Goal: Book appointment/travel/reservation

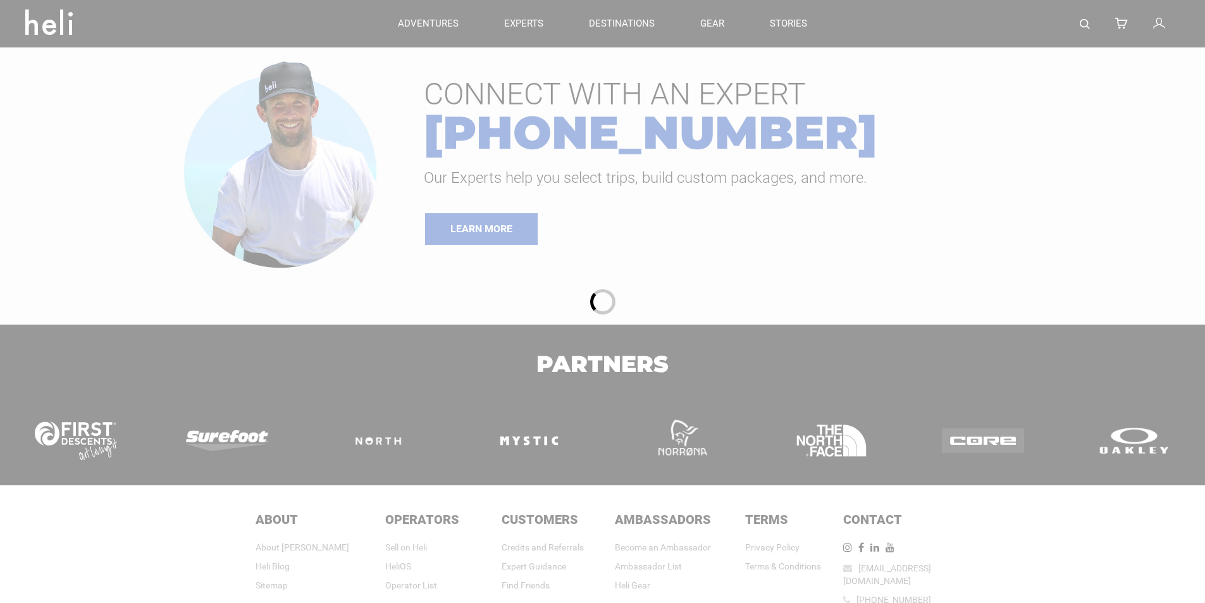
type input "Heli Skiing"
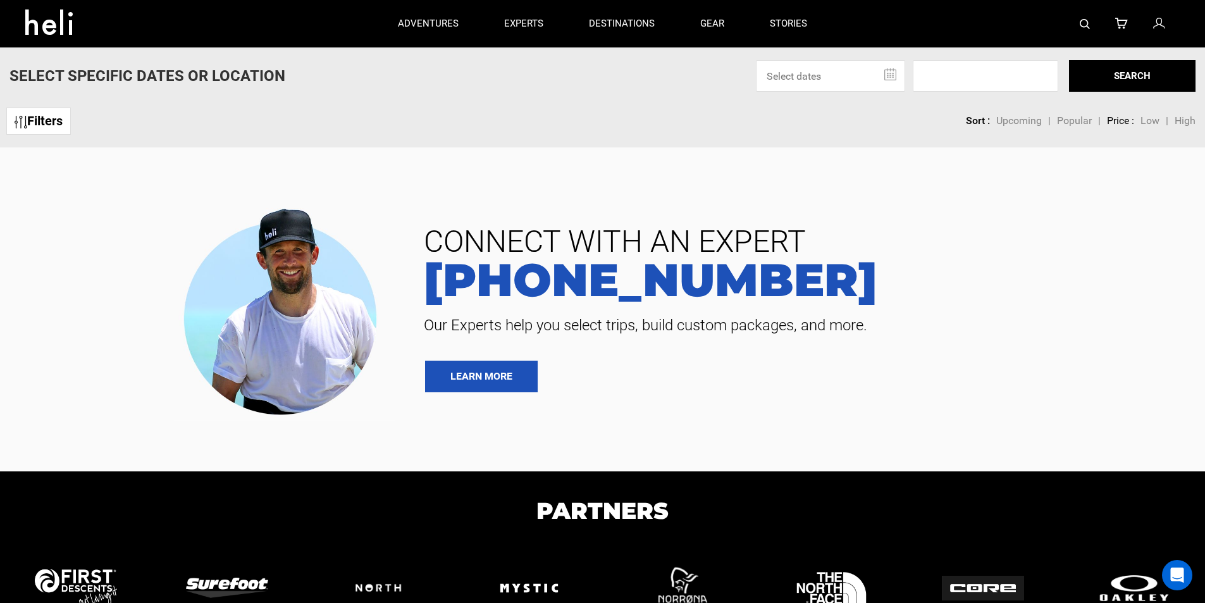
click at [52, 130] on link "Filters" at bounding box center [38, 120] width 64 height 27
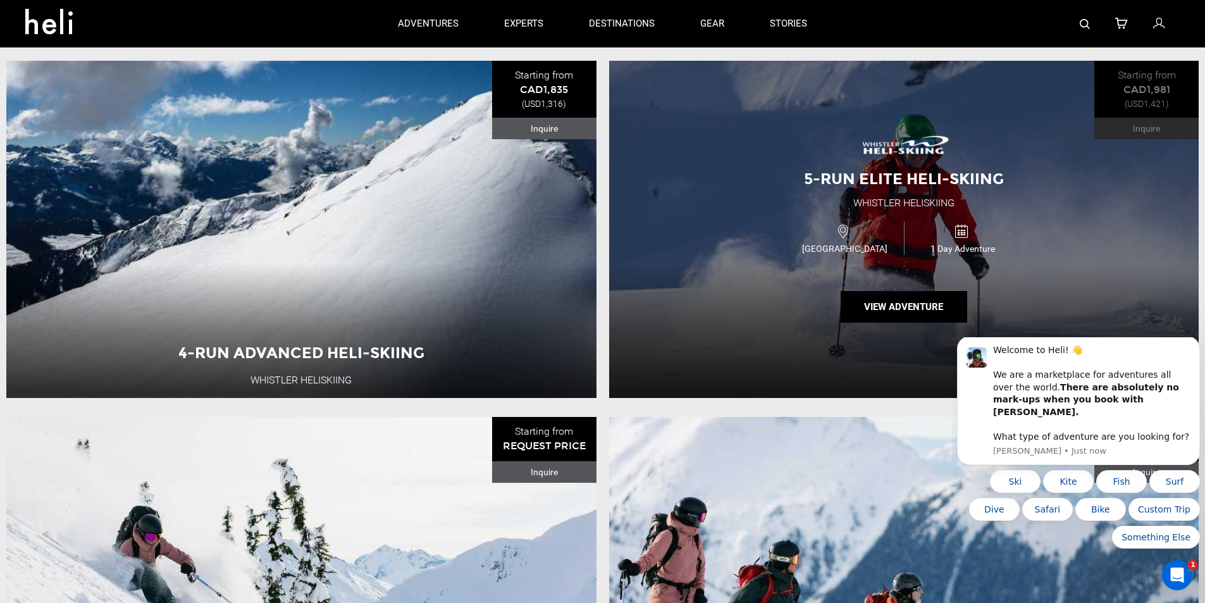
scroll to position [443, 0]
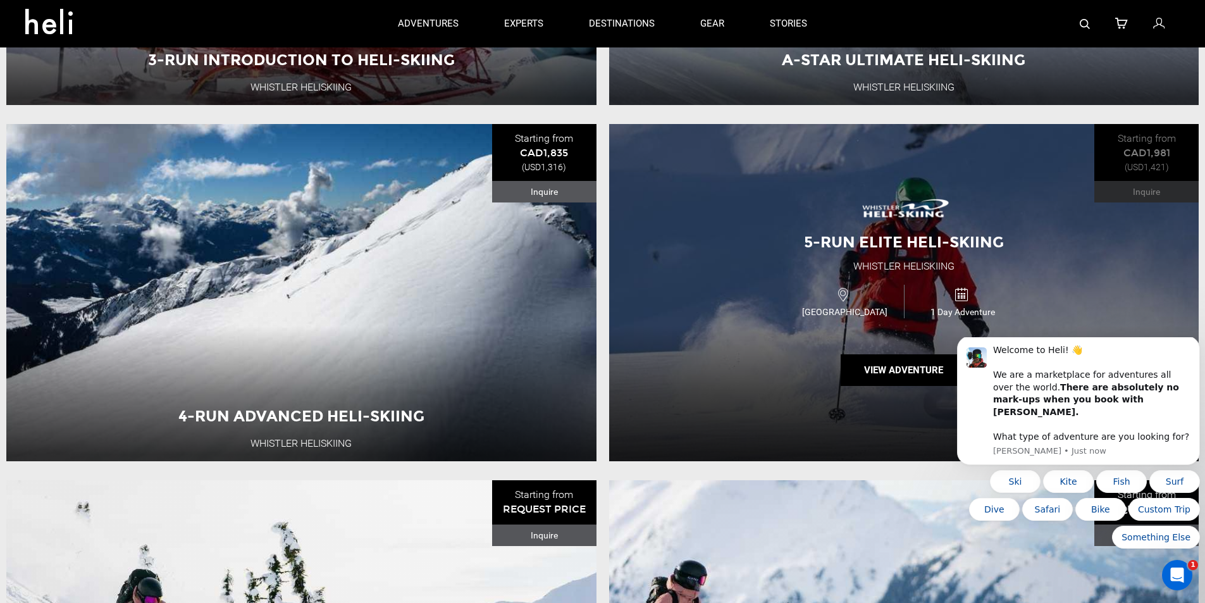
click at [1036, 178] on div "5-Run Elite Heli-Skiing Whistler Heliskiing [GEOGRAPHIC_DATA] 1 Day Adventure V…" at bounding box center [904, 292] width 590 height 337
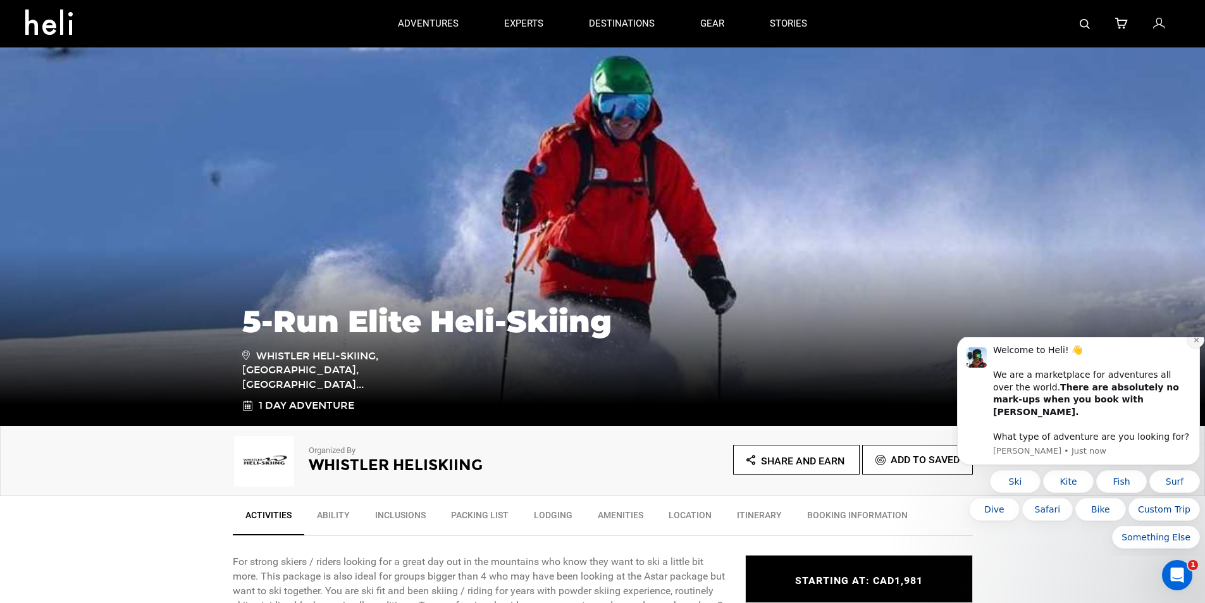
click at [1191, 348] on button "Dismiss notification" at bounding box center [1195, 339] width 16 height 16
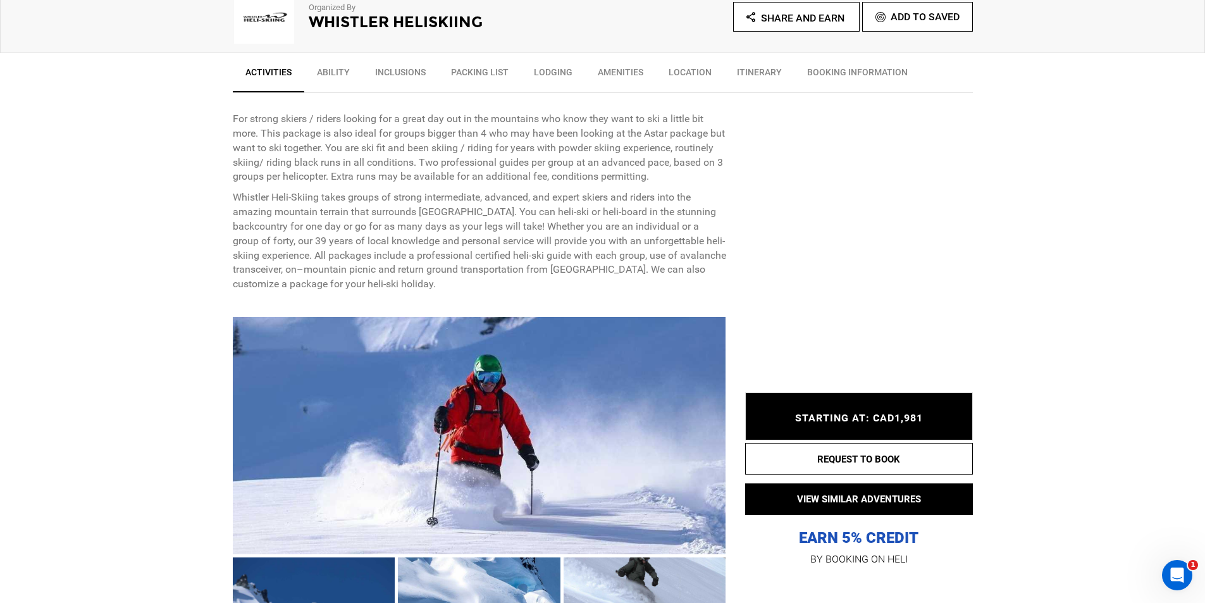
scroll to position [569, 0]
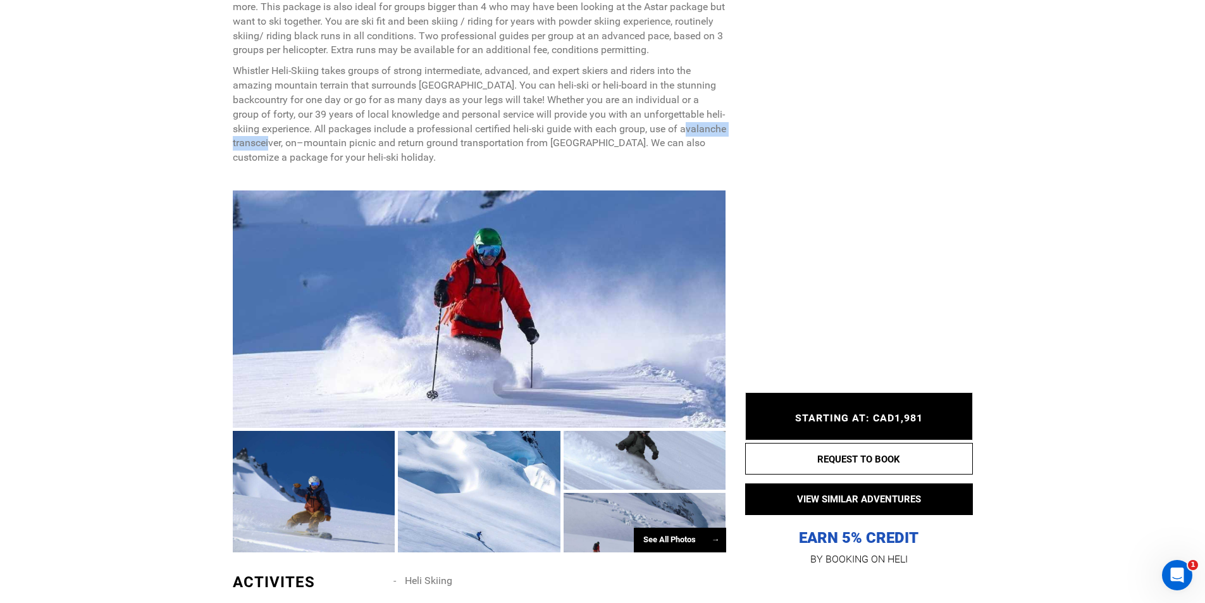
drag, startPoint x: 324, startPoint y: 144, endPoint x: 247, endPoint y: 142, distance: 77.8
click at [247, 142] on p "Whistler Heli-Skiing takes groups of strong intermediate, advanced, and expert …" at bounding box center [479, 114] width 493 height 101
click at [269, 145] on p "Whistler Heli-Skiing takes groups of strong intermediate, advanced, and expert …" at bounding box center [479, 114] width 493 height 101
drag, startPoint x: 331, startPoint y: 144, endPoint x: 237, endPoint y: 142, distance: 93.6
click at [237, 142] on p "Whistler Heli-Skiing takes groups of strong intermediate, advanced, and expert …" at bounding box center [479, 114] width 493 height 101
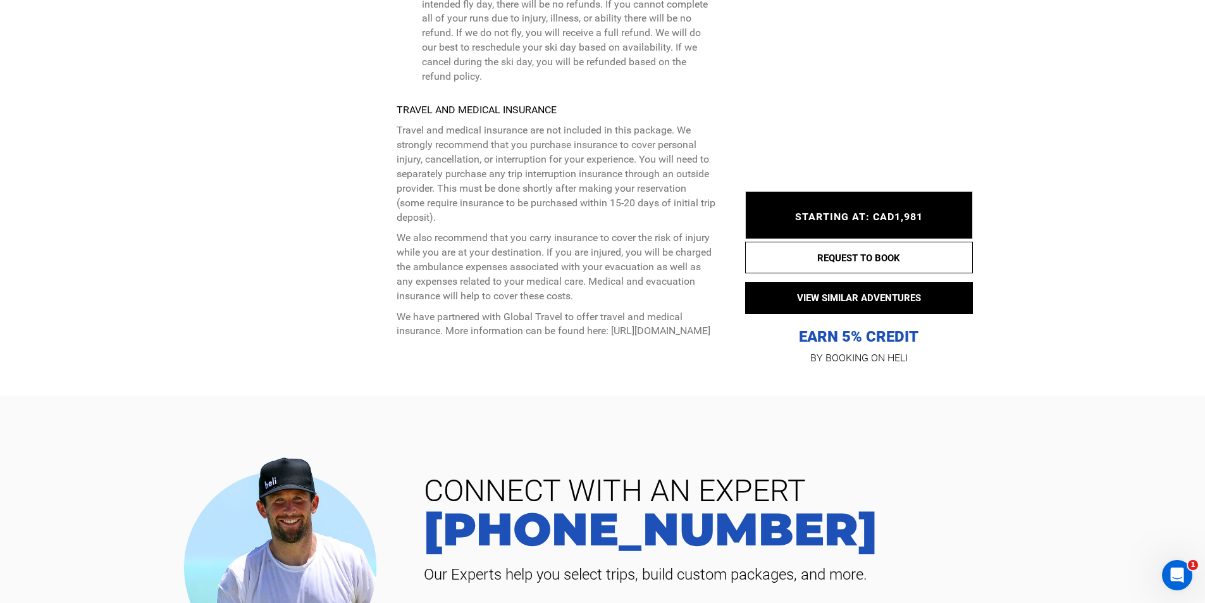
scroll to position [3288, 0]
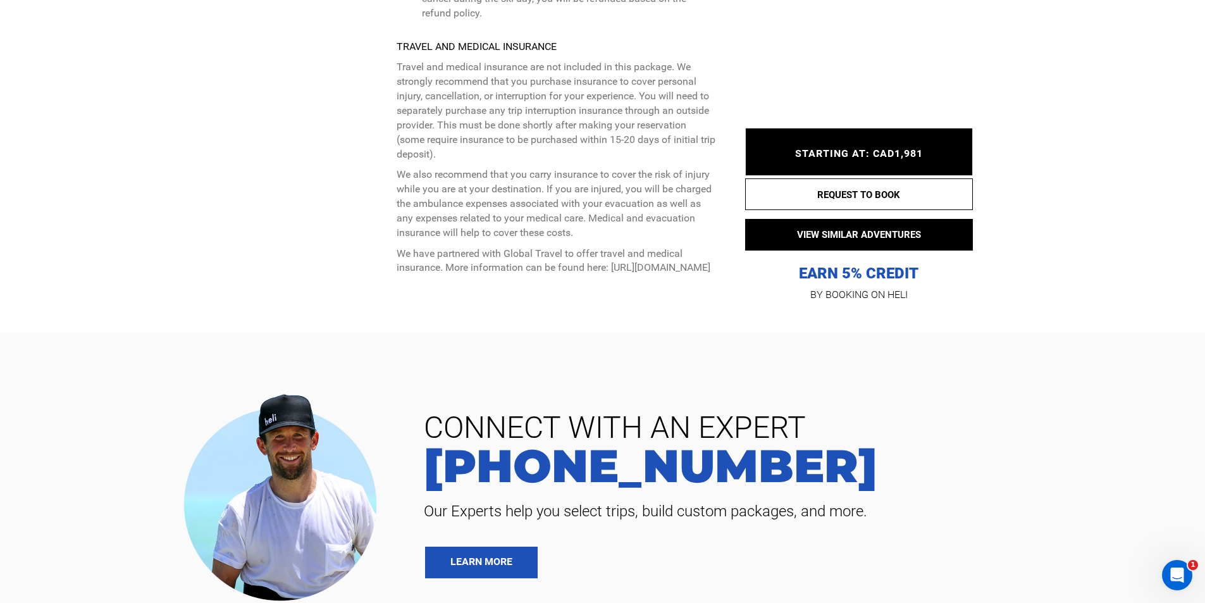
click at [878, 144] on div "STARTING AT: CAD1,981 STARTING AT: CAD1,981" at bounding box center [859, 152] width 228 height 48
click at [876, 149] on span "STARTING AT: CAD1,981" at bounding box center [859, 153] width 128 height 12
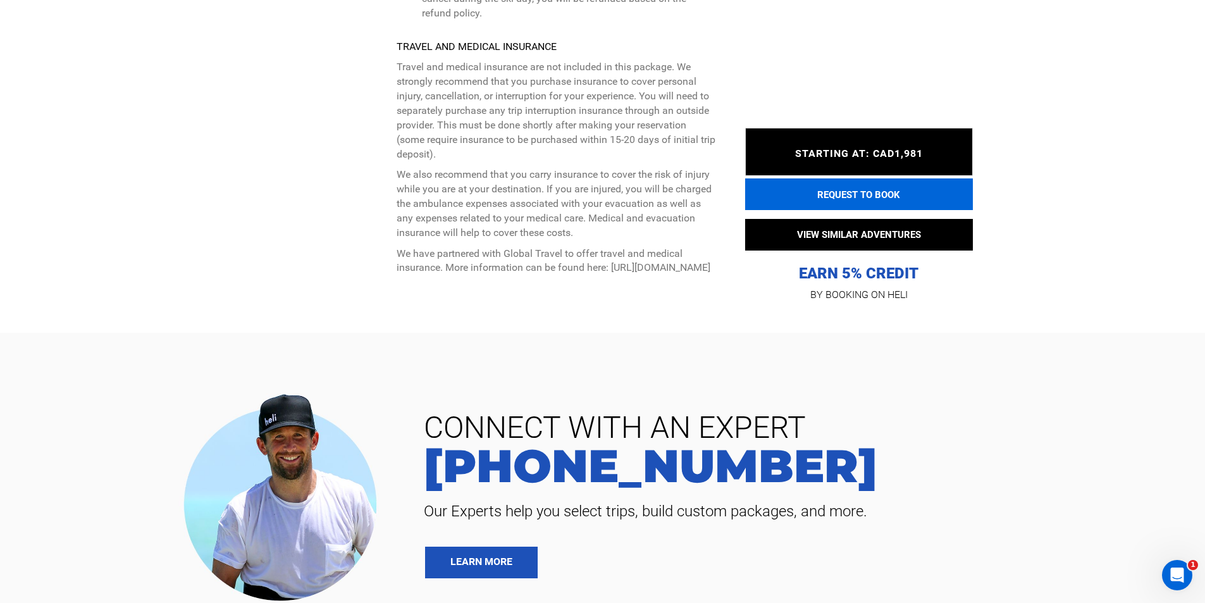
click at [871, 193] on button "REQUEST TO BOOK" at bounding box center [859, 194] width 228 height 32
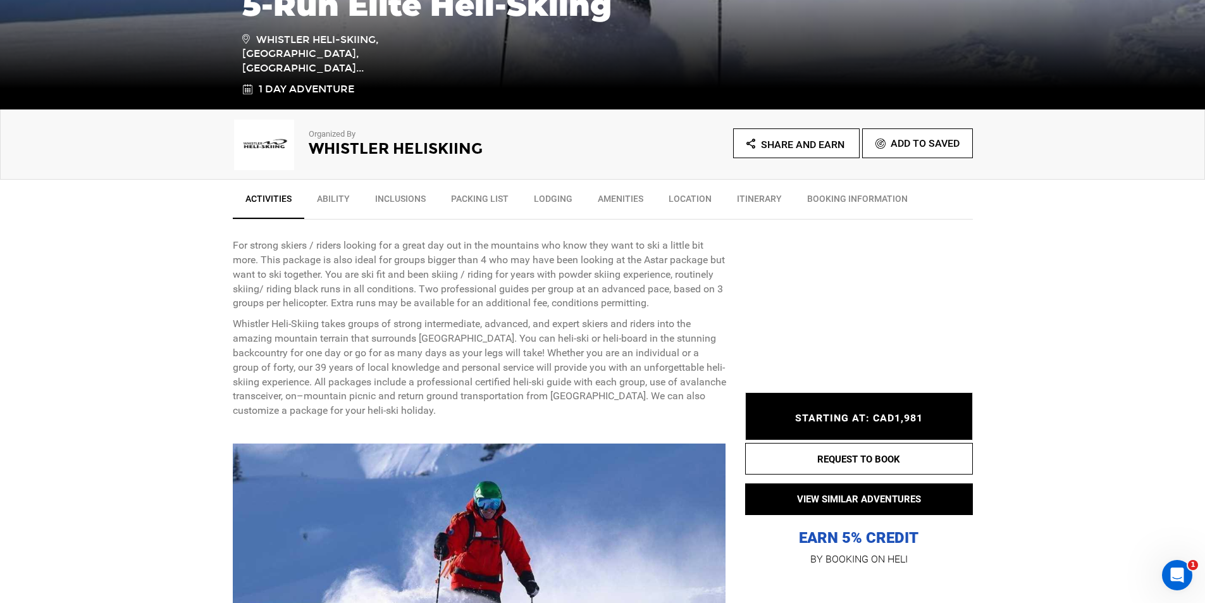
scroll to position [696, 0]
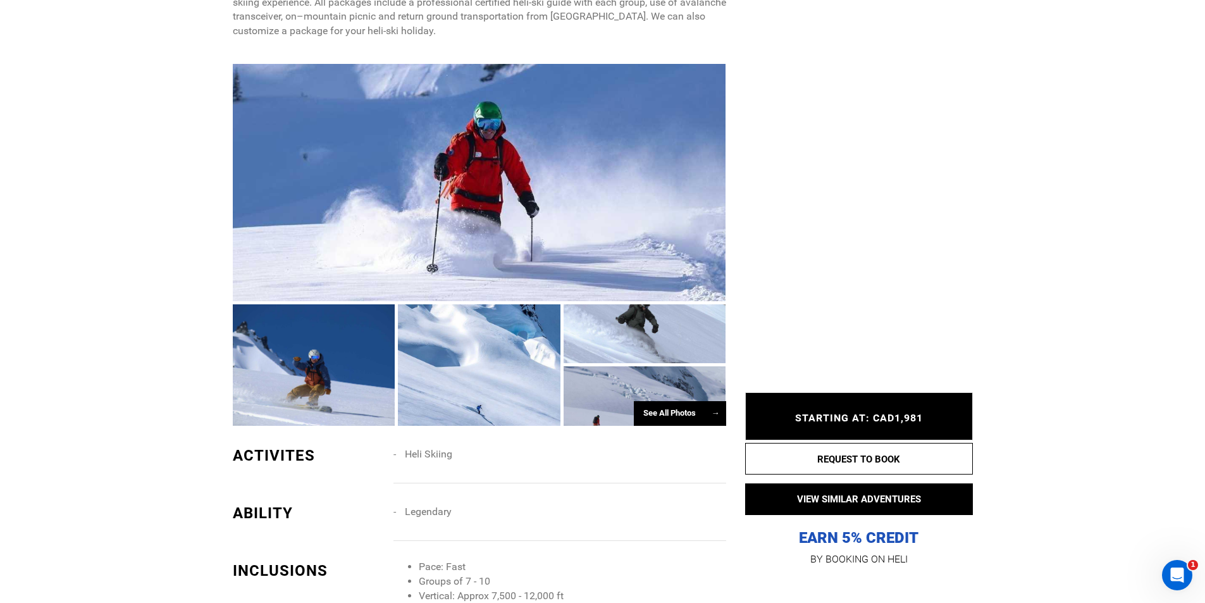
click at [681, 416] on div "See All Photos →" at bounding box center [680, 413] width 92 height 25
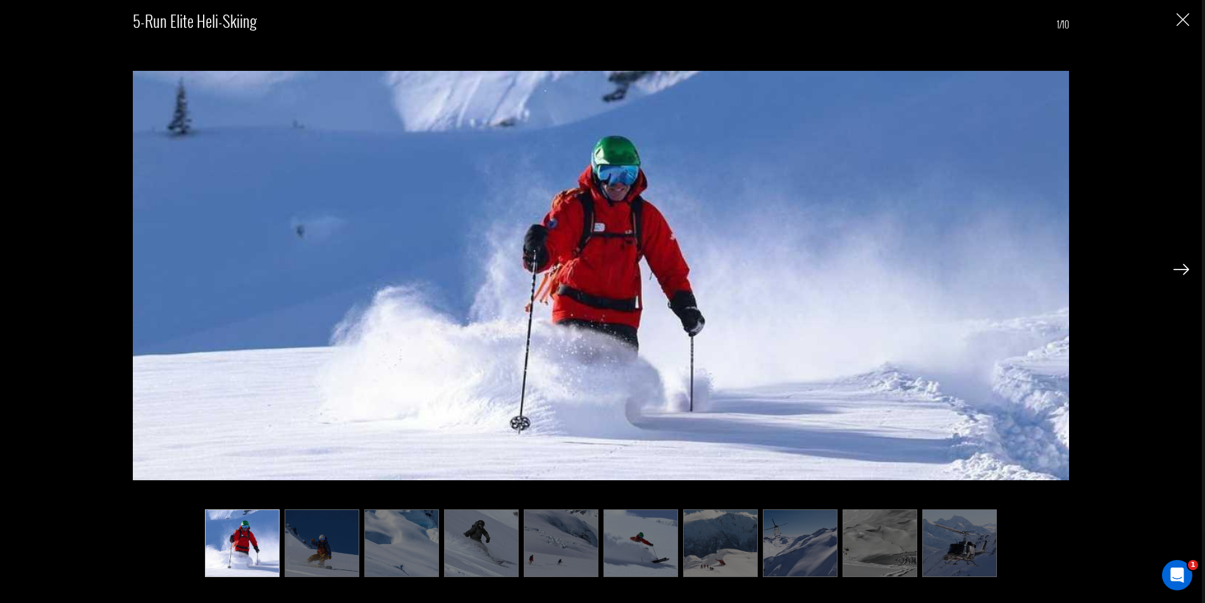
click at [342, 532] on img at bounding box center [322, 543] width 75 height 68
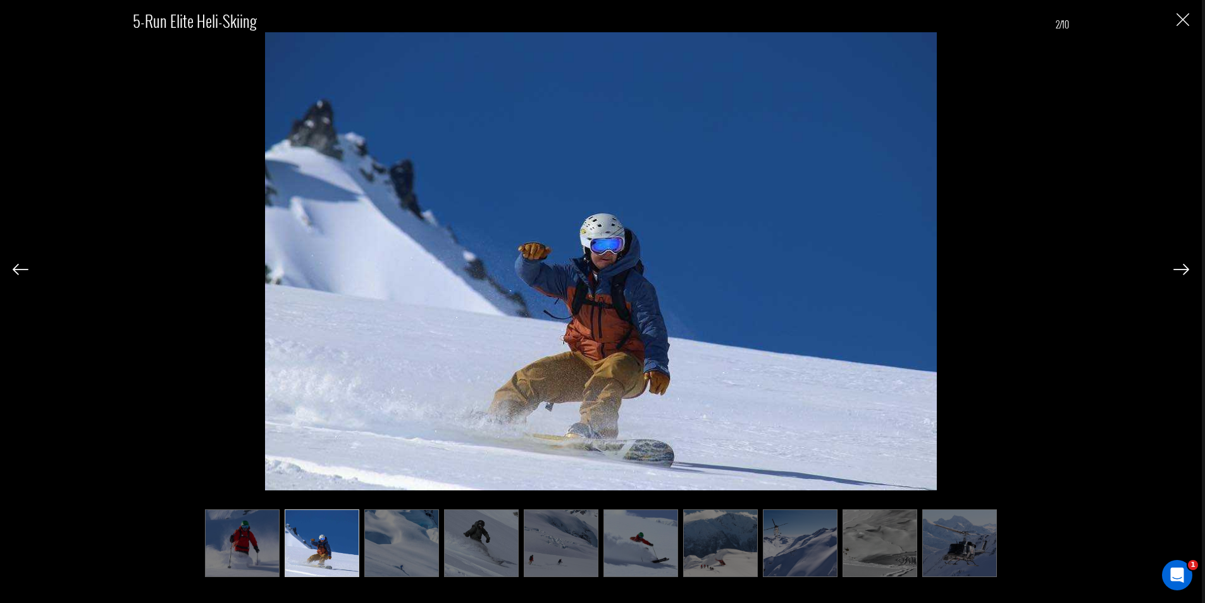
click at [413, 537] on img at bounding box center [401, 543] width 75 height 68
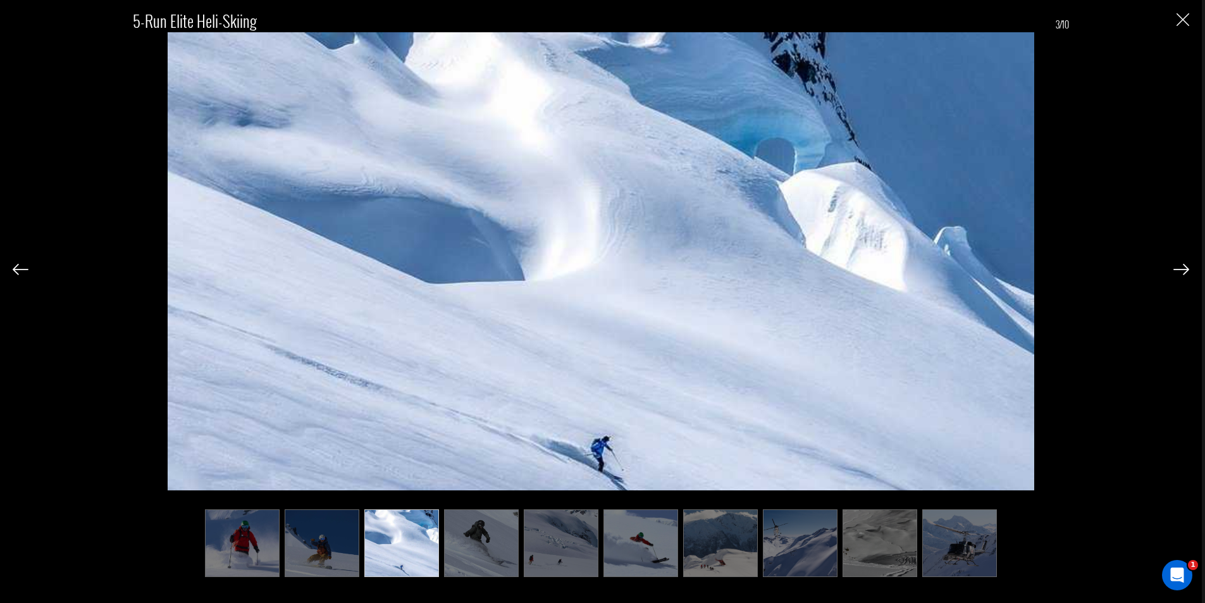
click at [465, 541] on img at bounding box center [481, 543] width 75 height 68
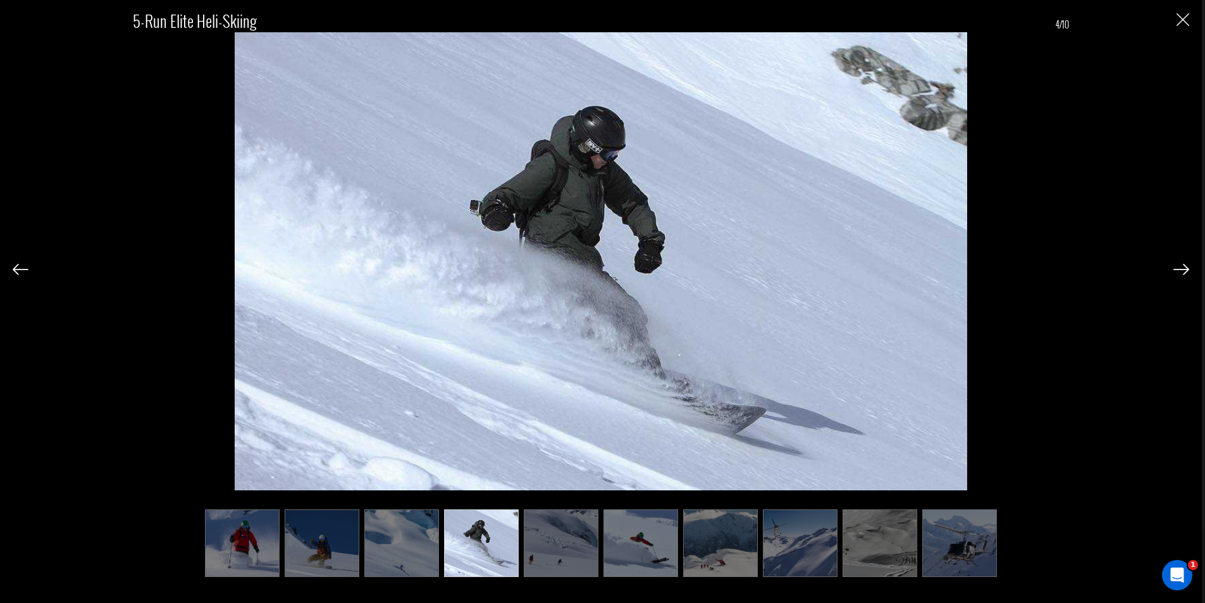
click at [536, 560] on img at bounding box center [561, 543] width 75 height 68
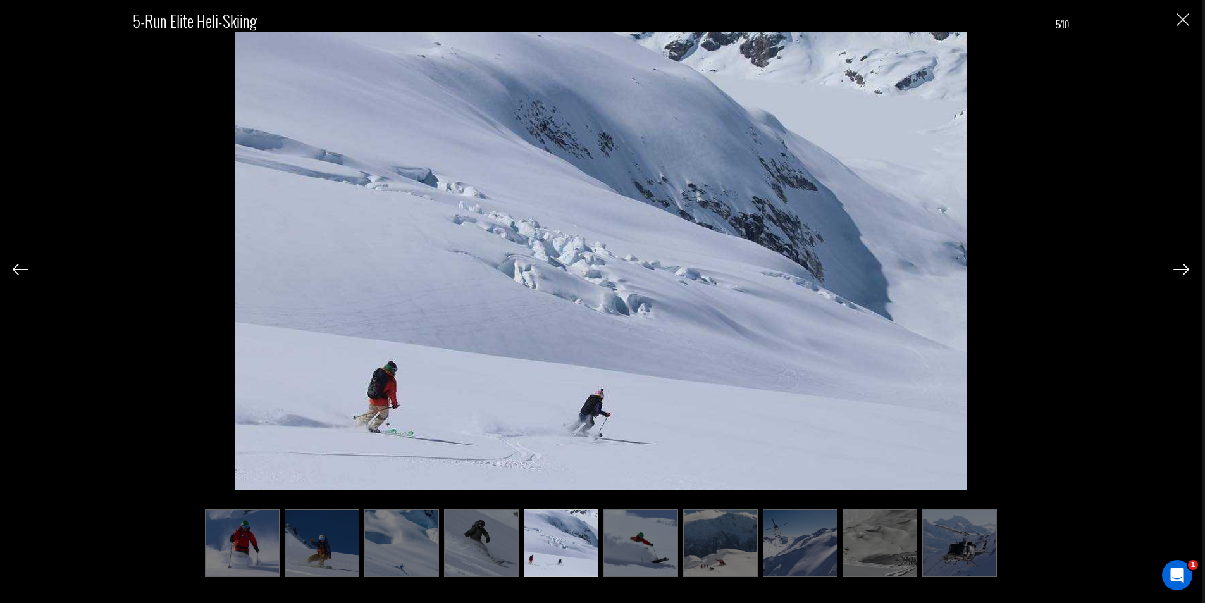
click at [635, 556] on img at bounding box center [640, 543] width 75 height 68
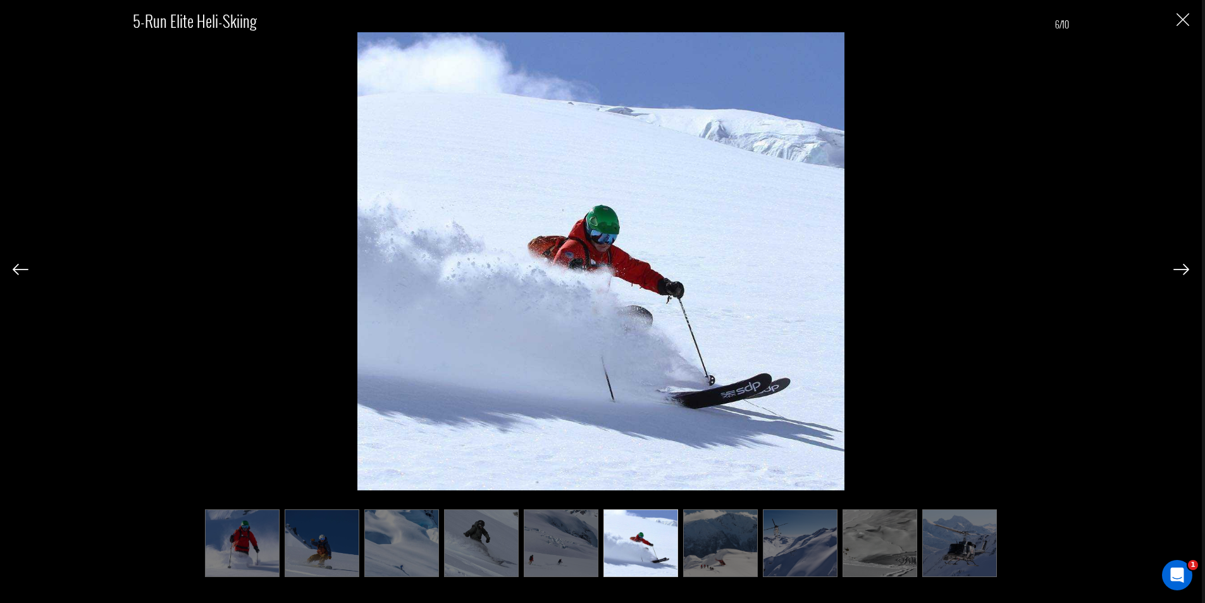
click at [692, 557] on img at bounding box center [720, 543] width 75 height 68
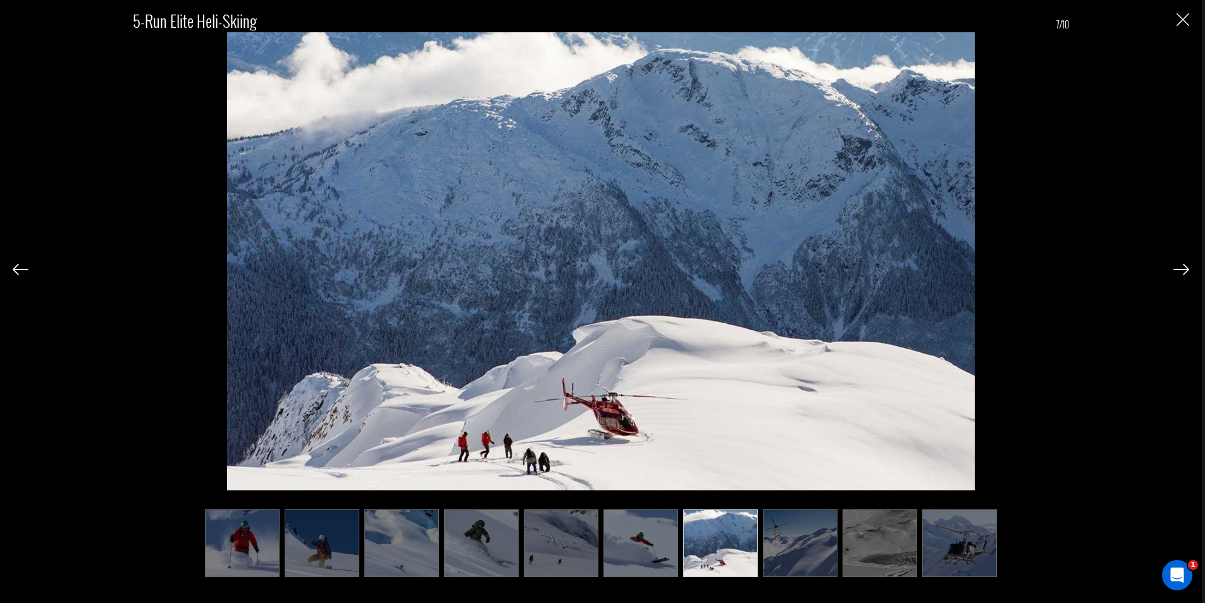
click at [810, 549] on img at bounding box center [800, 543] width 75 height 68
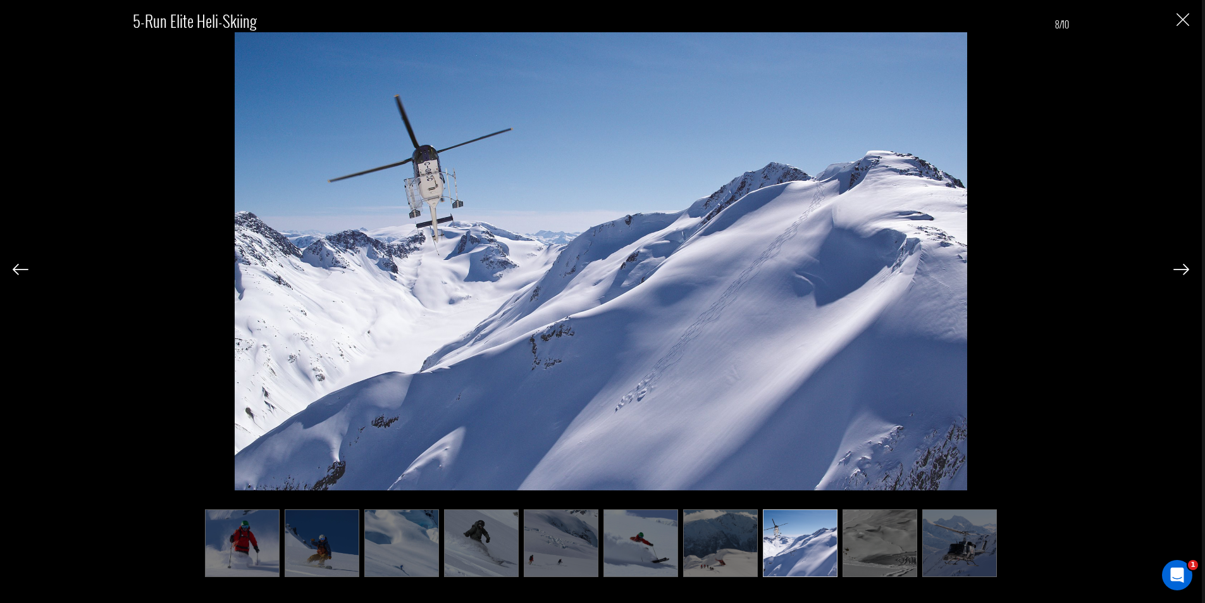
click at [874, 549] on img at bounding box center [879, 543] width 75 height 68
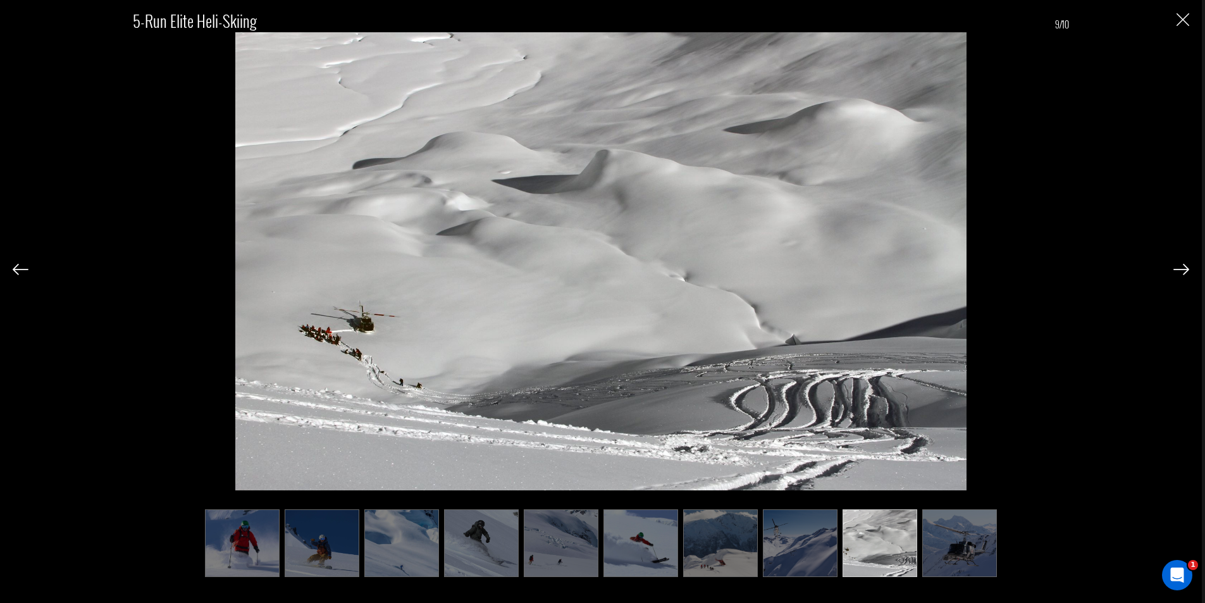
click at [937, 551] on img at bounding box center [959, 543] width 75 height 68
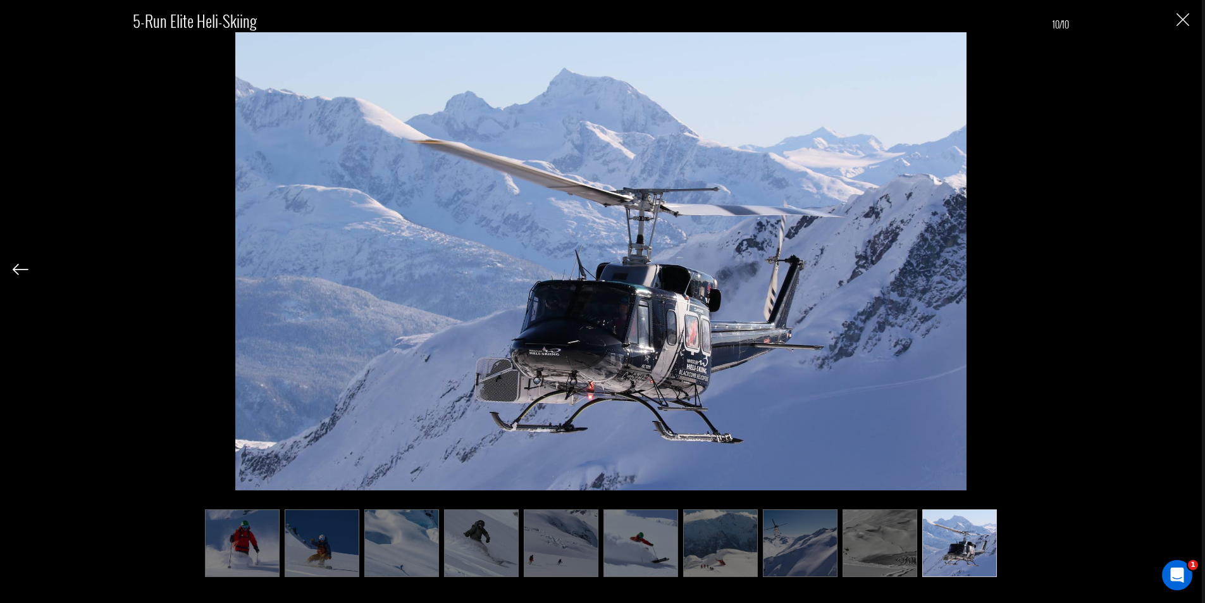
scroll to position [822, 0]
click at [897, 529] on img at bounding box center [879, 543] width 75 height 68
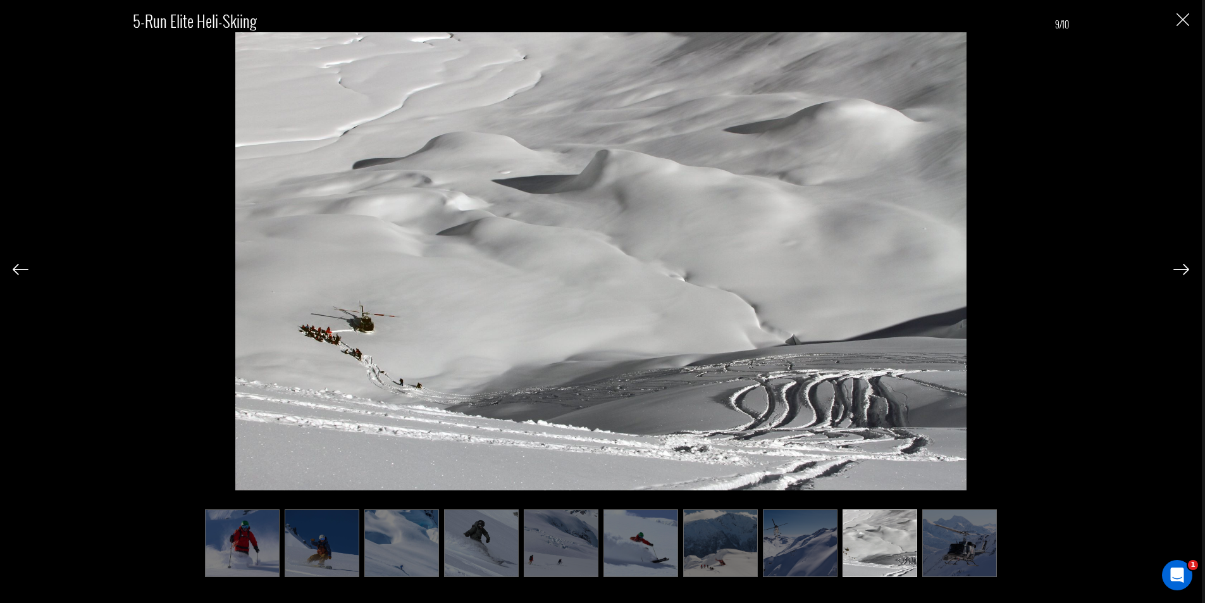
scroll to position [1012, 0]
click at [1175, 20] on div "5-Run Elite Heli-Skiing 9/10" at bounding box center [601, 286] width 1176 height 572
click at [1179, 18] on img "Close" at bounding box center [1182, 19] width 13 height 13
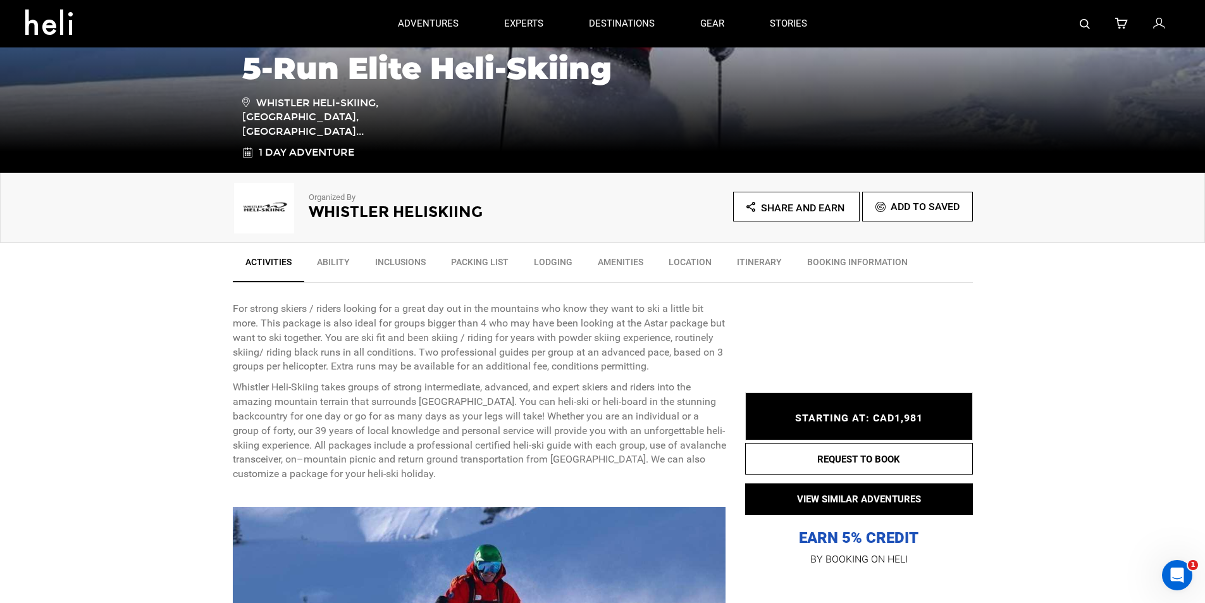
scroll to position [0, 0]
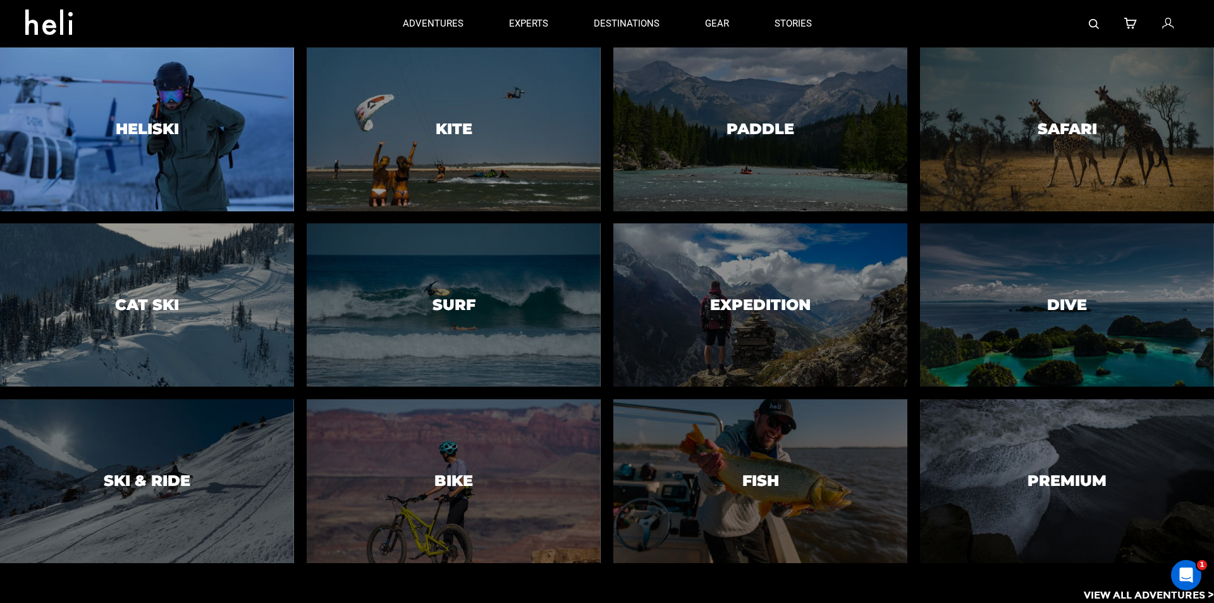
click at [171, 143] on div at bounding box center [147, 129] width 300 height 167
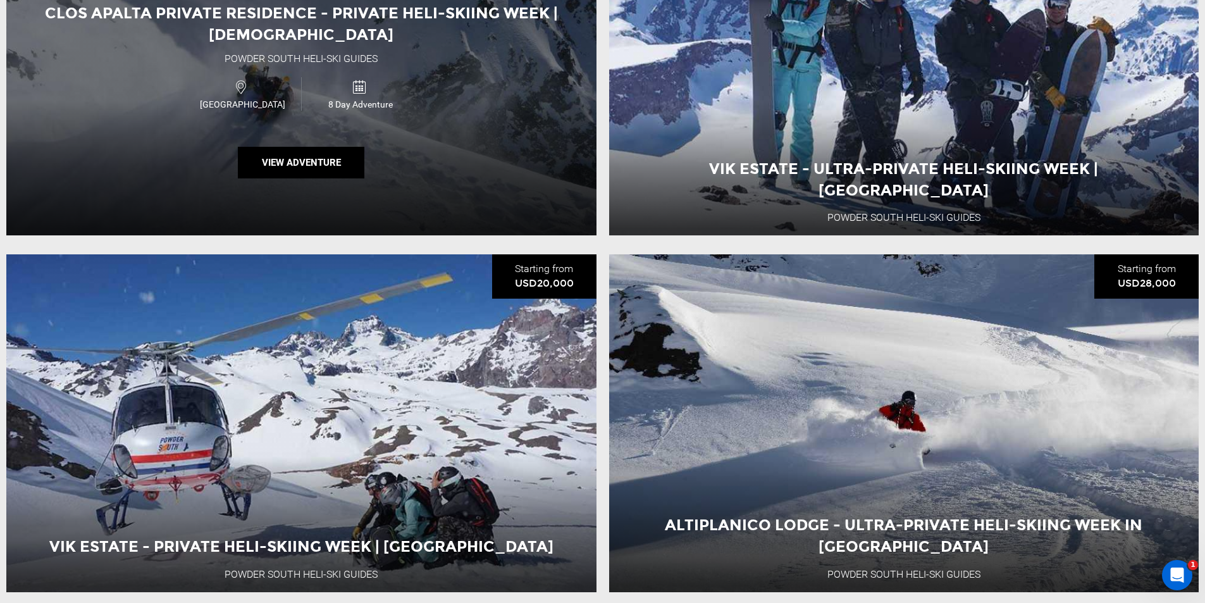
scroll to position [2023, 0]
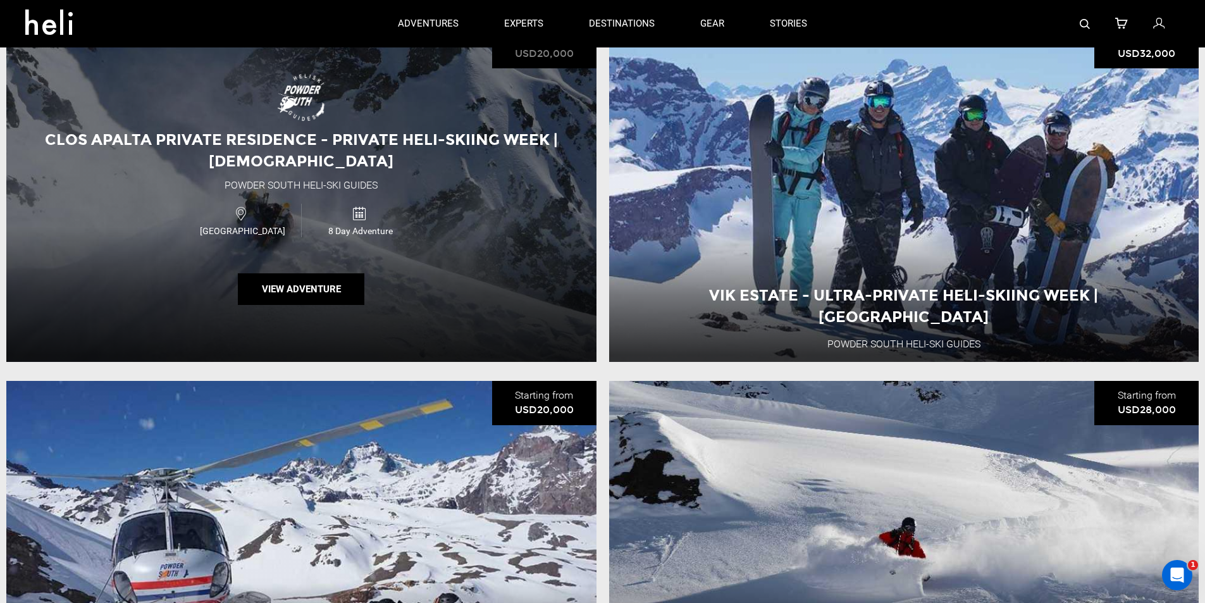
click at [532, 185] on div "Clos Apalta Private Residence - Private Heli-Skiing Week | [DEMOGRAPHIC_DATA] P…" at bounding box center [301, 193] width 590 height 337
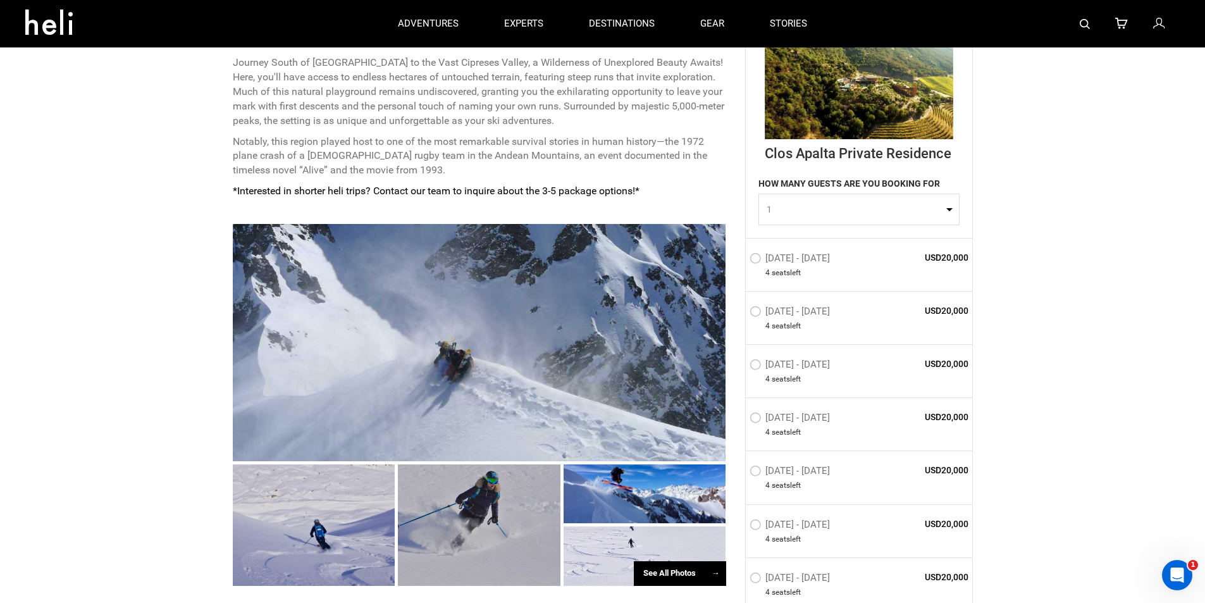
scroll to position [506, 0]
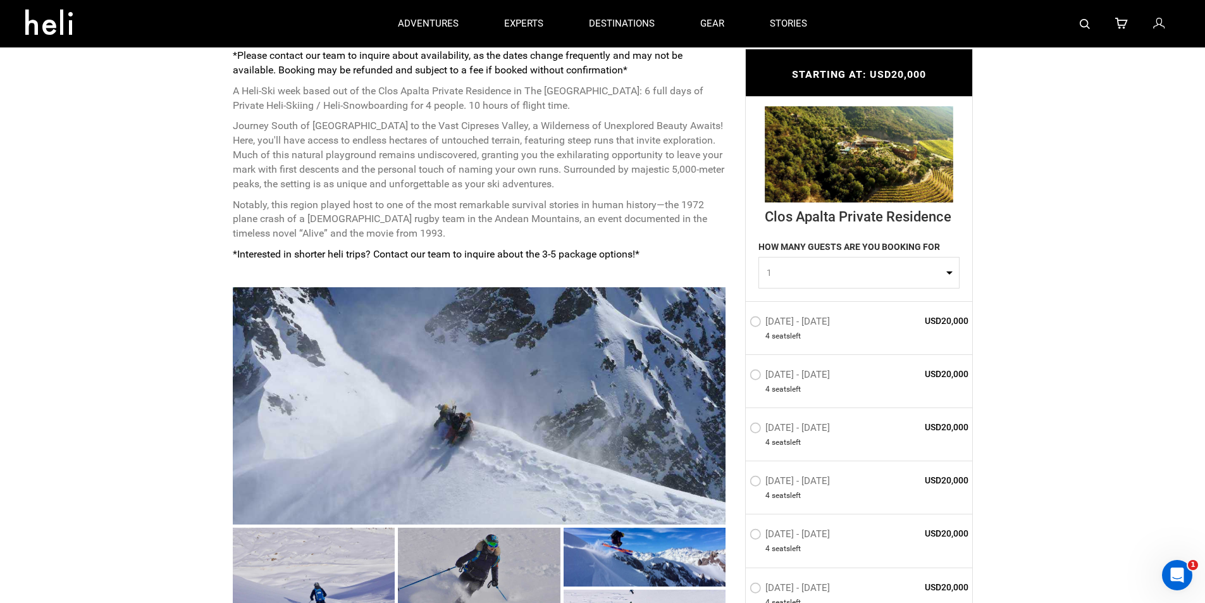
click at [794, 280] on button "1" at bounding box center [858, 273] width 201 height 32
click at [778, 327] on link "2" at bounding box center [859, 326] width 200 height 23
select select "2"
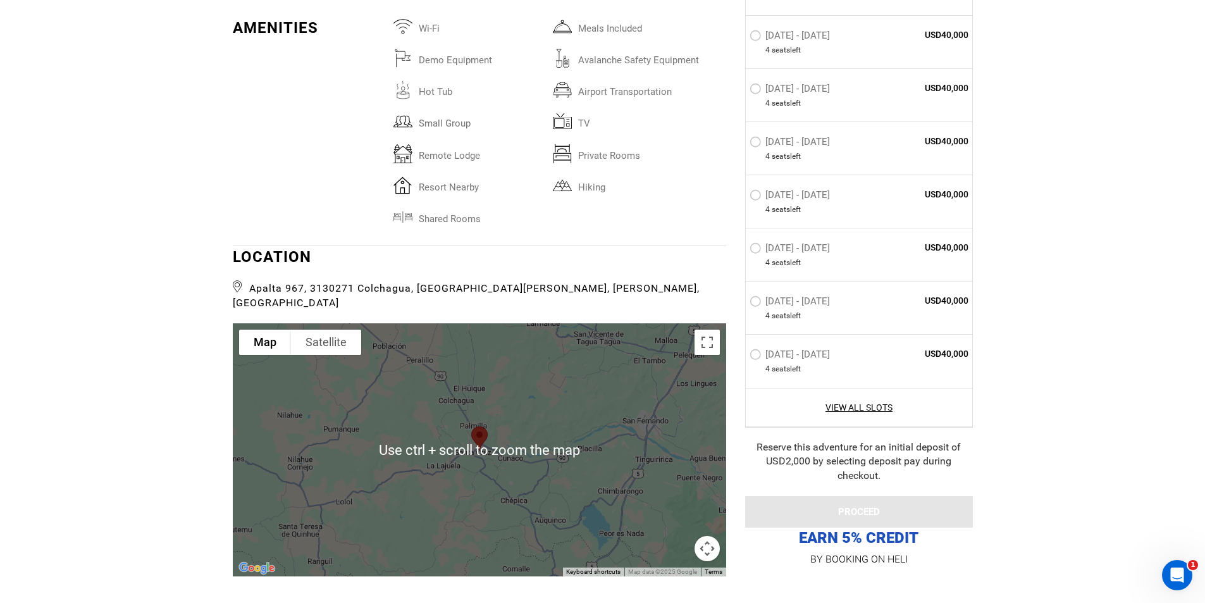
scroll to position [2719, 0]
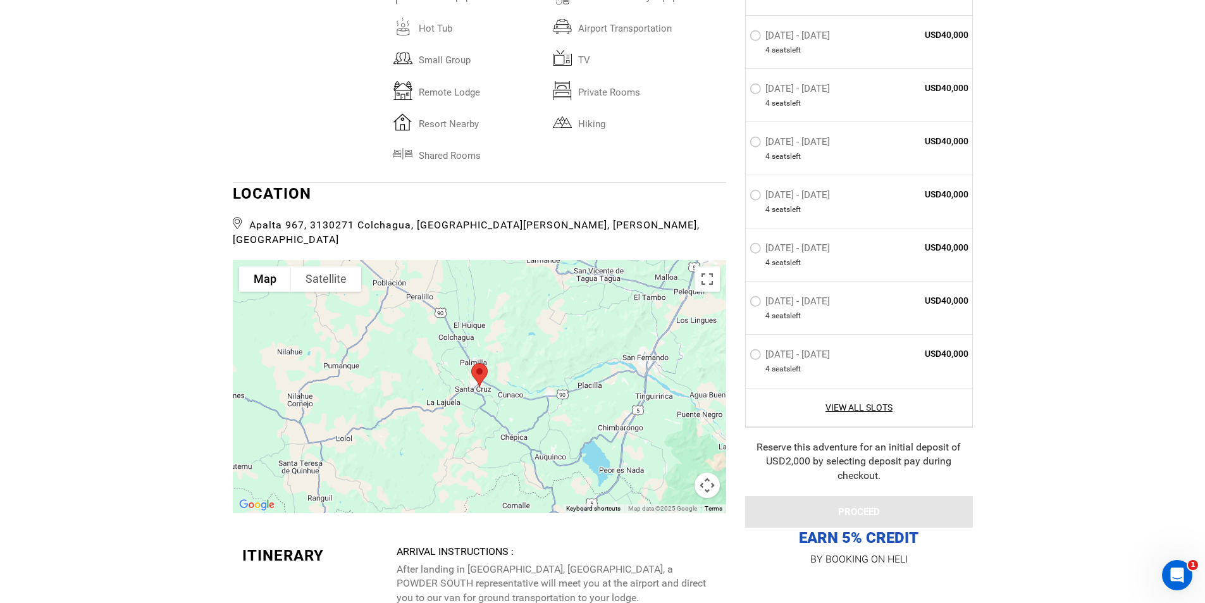
click at [651, 424] on div at bounding box center [479, 386] width 493 height 253
click at [711, 472] on button "Map camera controls" at bounding box center [706, 484] width 25 height 25
click at [678, 472] on button "Zoom out" at bounding box center [675, 484] width 25 height 25
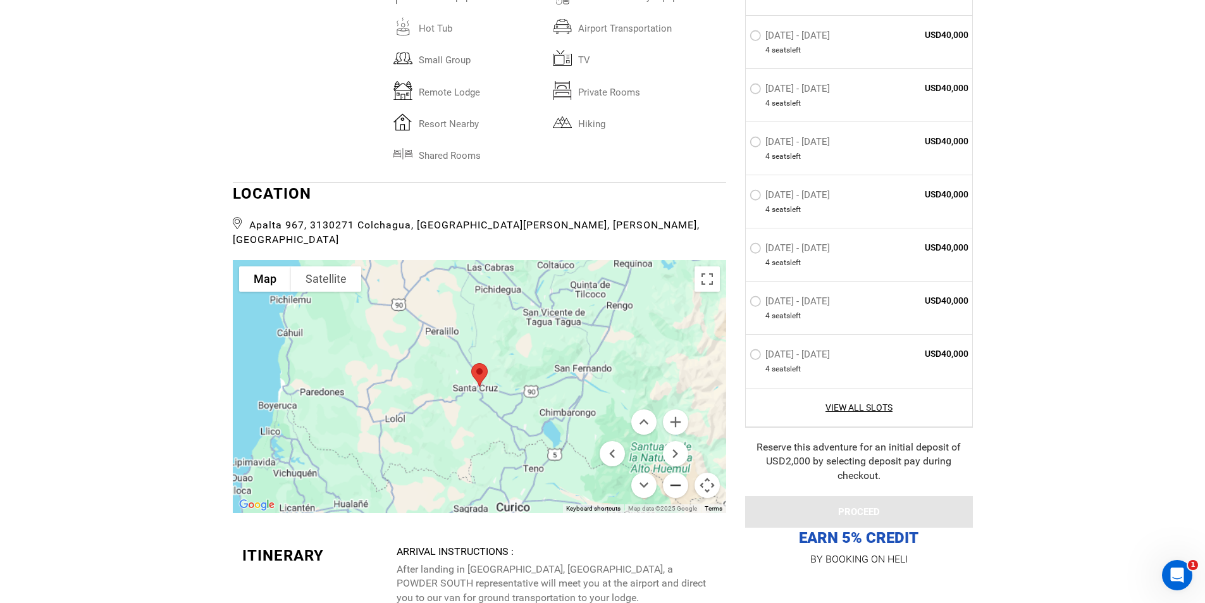
click at [678, 472] on button "Zoom out" at bounding box center [675, 484] width 25 height 25
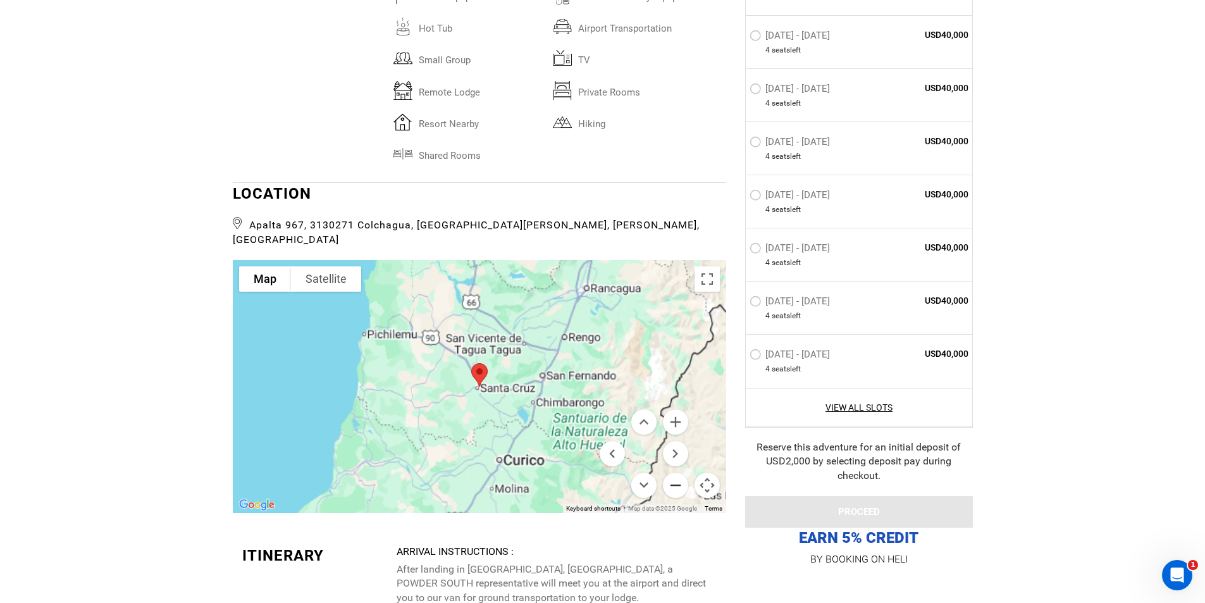
click at [678, 472] on button "Zoom out" at bounding box center [675, 484] width 25 height 25
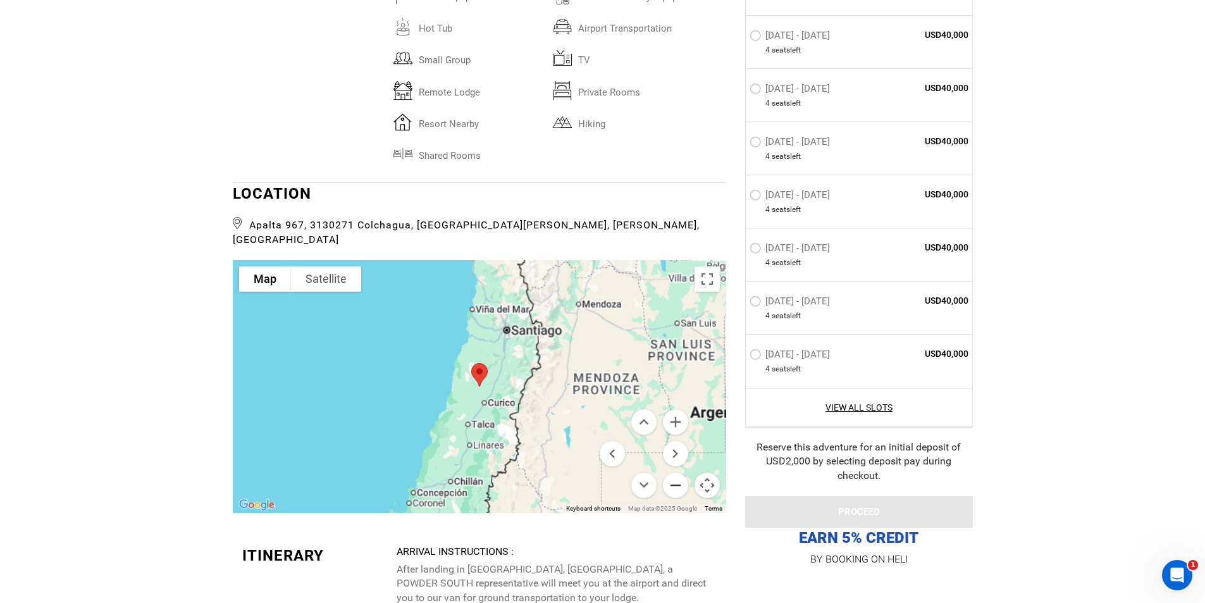
click at [678, 472] on button "Zoom out" at bounding box center [675, 484] width 25 height 25
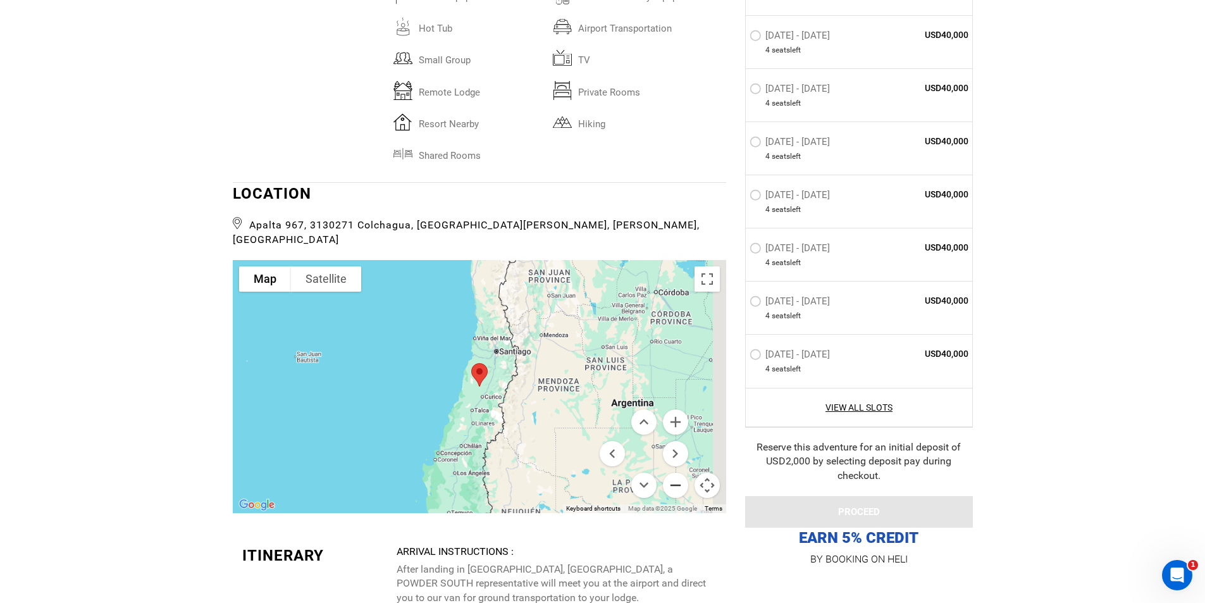
click at [678, 472] on button "Zoom out" at bounding box center [675, 484] width 25 height 25
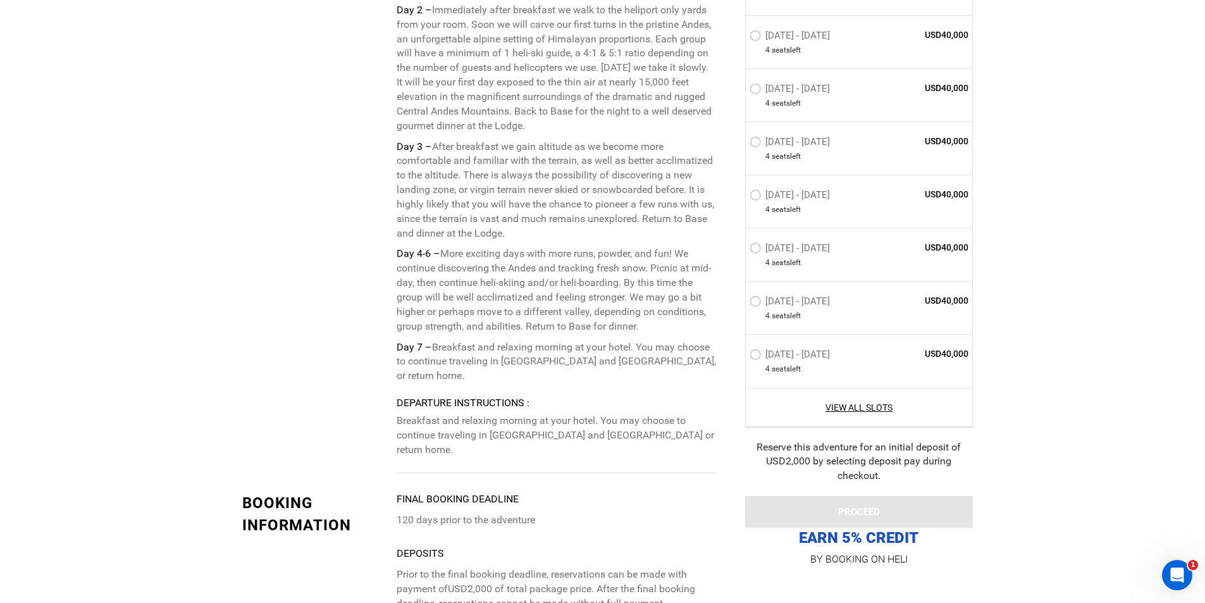
scroll to position [3541, 0]
